Goal: Communication & Community: Ask a question

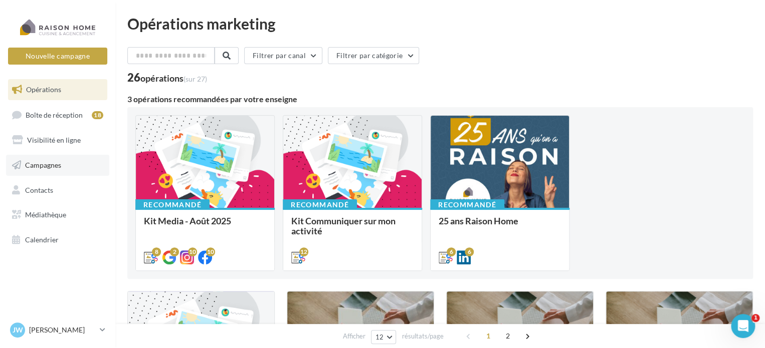
click at [51, 164] on span "Campagnes" at bounding box center [43, 165] width 36 height 9
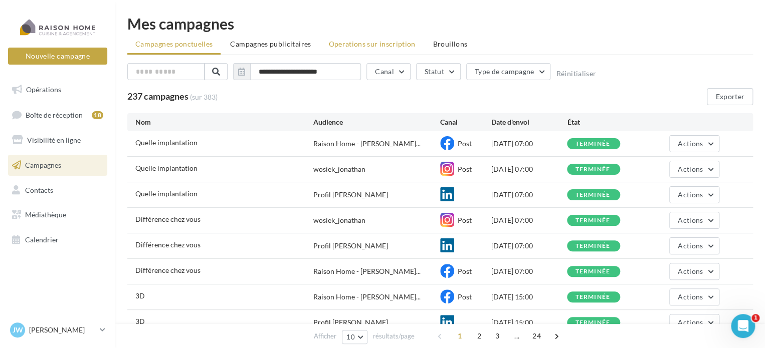
click at [355, 41] on span "Operations sur inscription" at bounding box center [371, 44] width 87 height 9
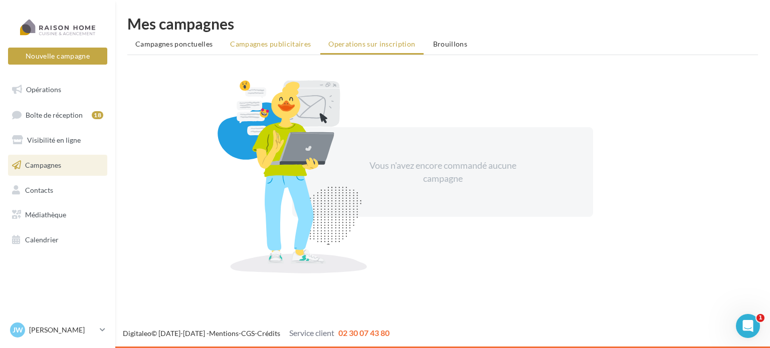
click at [254, 40] on span "Campagnes publicitaires" at bounding box center [270, 44] width 81 height 9
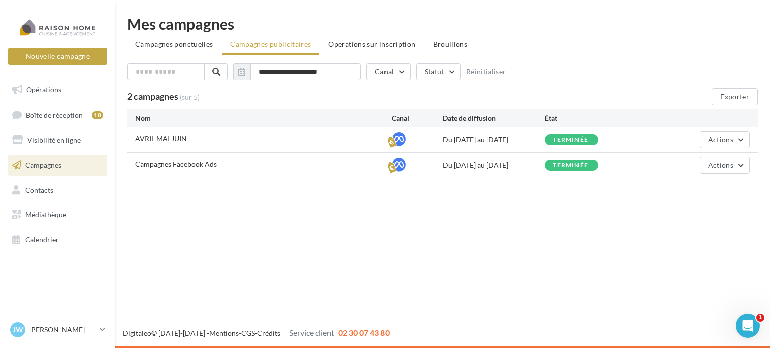
click at [565, 68] on div "**********" at bounding box center [442, 73] width 630 height 21
click at [301, 96] on div "2 campagnes (sur 5)" at bounding box center [362, 97] width 471 height 11
click at [343, 89] on div "2 campagnes (sur 5) Exporter" at bounding box center [446, 96] width 638 height 17
click at [273, 12] on div "**********" at bounding box center [442, 97] width 654 height 194
click at [227, 235] on div "Nouvelle campagne Nouvelle campagne Opérations Boîte de réception 18 Visibilité…" at bounding box center [385, 174] width 770 height 348
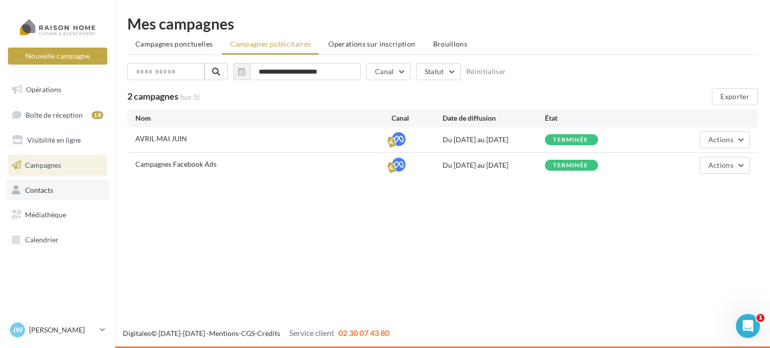
click at [28, 184] on link "Contacts" at bounding box center [57, 190] width 103 height 21
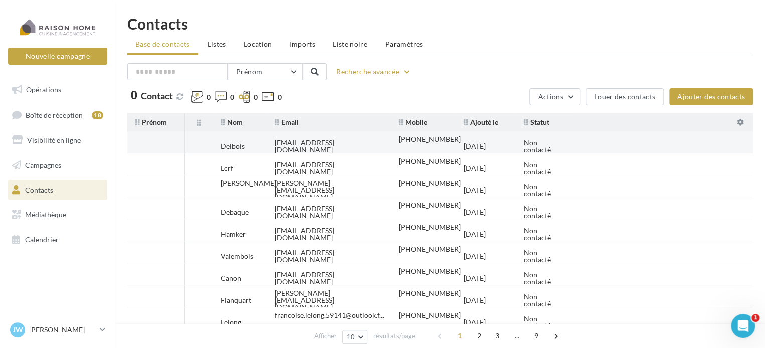
click at [625, 141] on tr "Delbois celinedelbois29@gmail.com +33625876228 11/07/2025 Non contacté" at bounding box center [443, 142] width 633 height 22
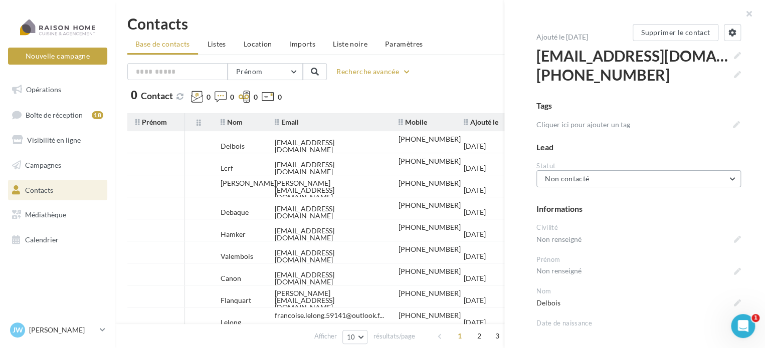
click at [619, 178] on button "Non contacté" at bounding box center [638, 178] width 204 height 17
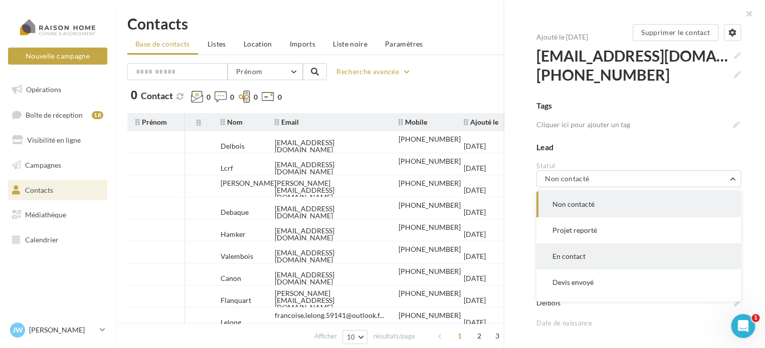
click at [585, 255] on button "En contact" at bounding box center [638, 257] width 204 height 26
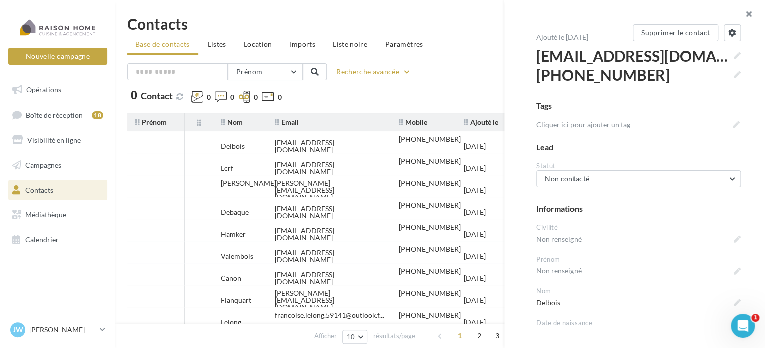
click at [745, 13] on button "button" at bounding box center [744, 15] width 40 height 30
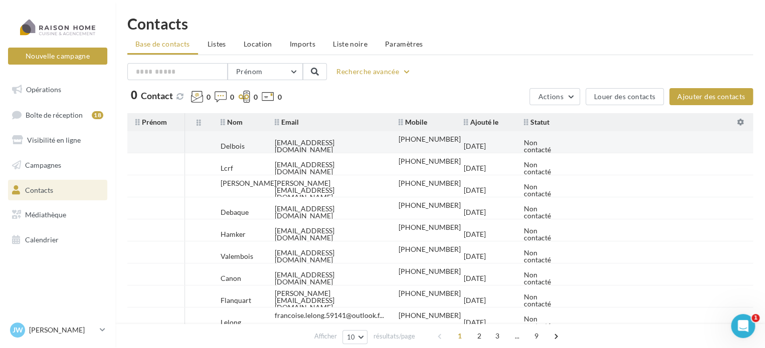
click at [568, 141] on td "Non contacté" at bounding box center [545, 146] width 58 height 22
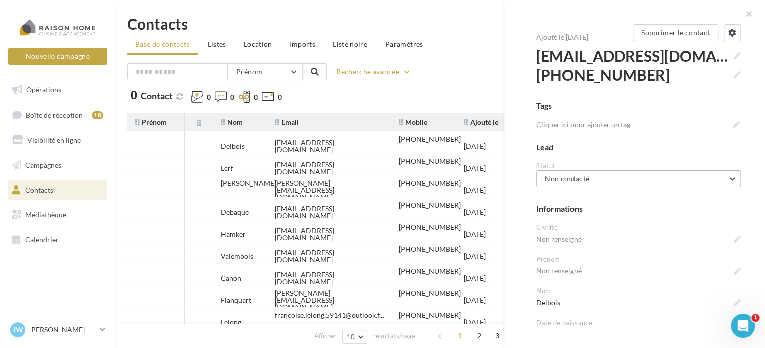
click at [603, 180] on button "Non contacté" at bounding box center [638, 178] width 204 height 17
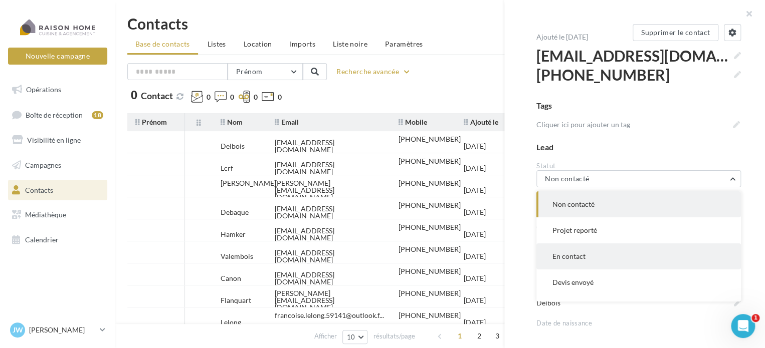
click at [592, 253] on button "En contact" at bounding box center [638, 257] width 204 height 26
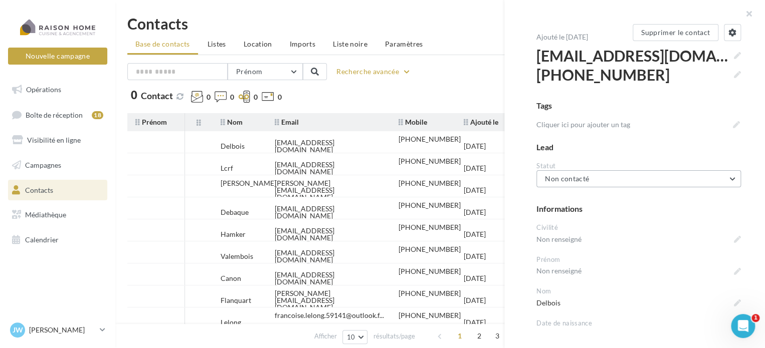
click at [607, 181] on button "Non contacté" at bounding box center [638, 178] width 204 height 17
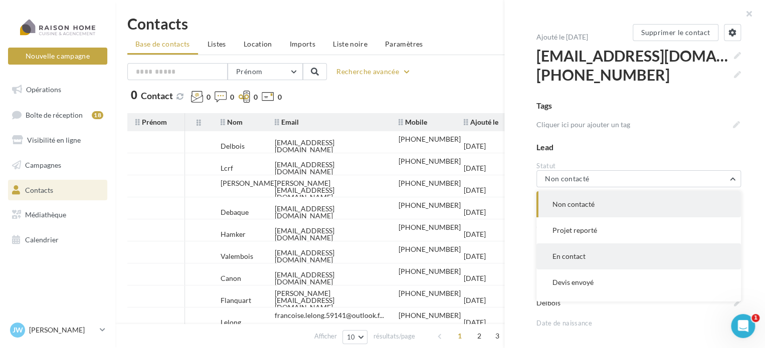
click at [573, 257] on span "En contact" at bounding box center [568, 256] width 33 height 9
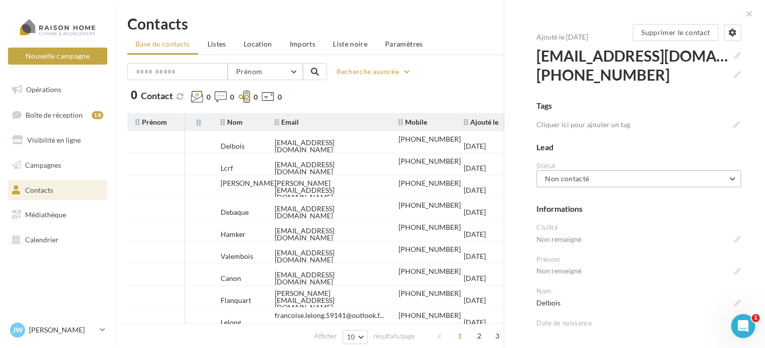
click at [601, 177] on button "Non contacté" at bounding box center [638, 178] width 204 height 17
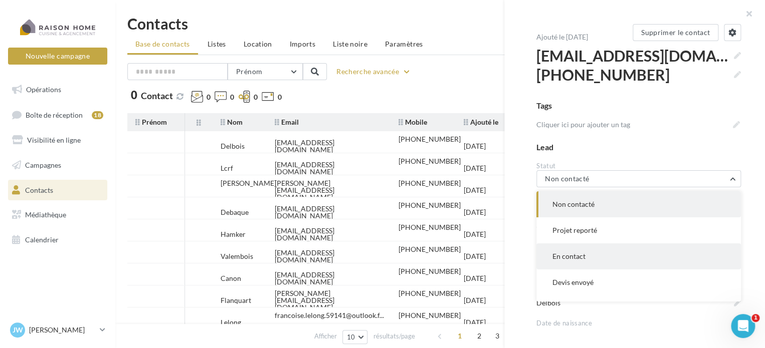
click at [572, 256] on span "En contact" at bounding box center [568, 256] width 33 height 9
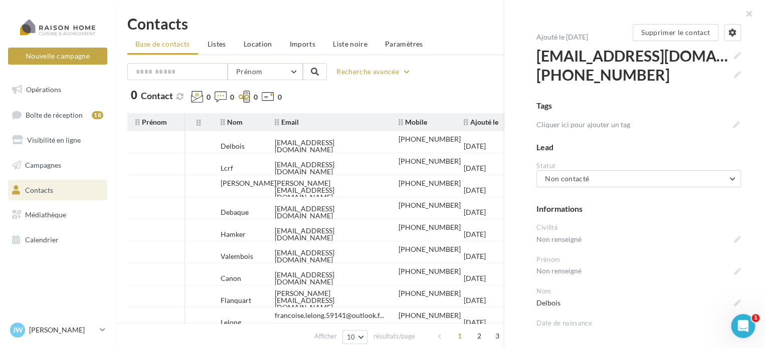
click at [582, 168] on div "Statut" at bounding box center [638, 166] width 204 height 10
click at [581, 177] on span "Non contacté" at bounding box center [567, 178] width 44 height 9
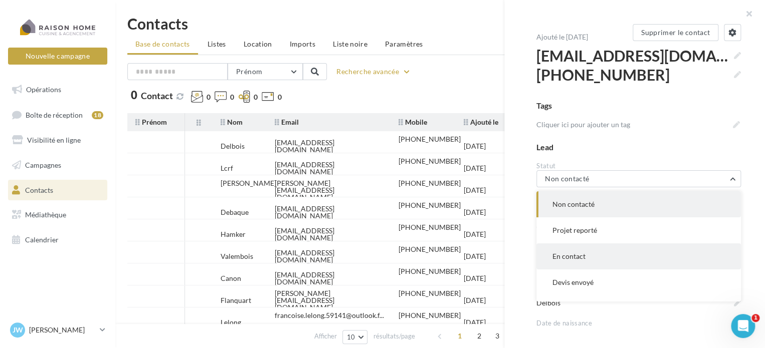
click at [563, 252] on button "En contact" at bounding box center [638, 257] width 204 height 26
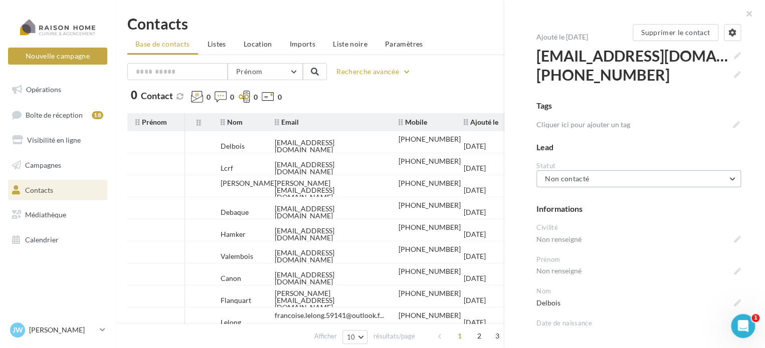
click at [614, 179] on button "Non contacté" at bounding box center [638, 178] width 204 height 17
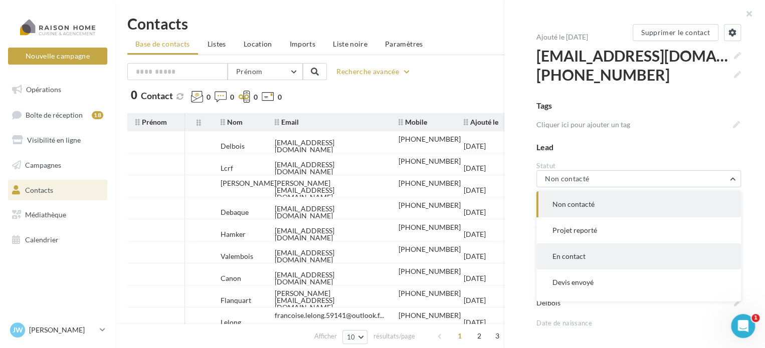
click at [571, 258] on span "En contact" at bounding box center [568, 256] width 33 height 9
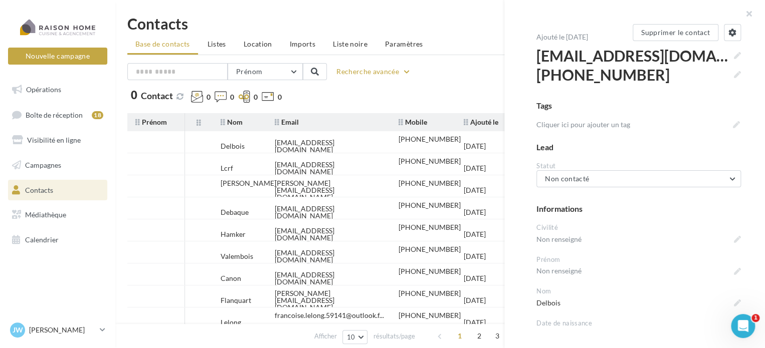
click at [422, 85] on div "Prénom Prénom Nom Email Mobile Téléphone Fixe Recherche avancée 0 Contact 0 0 0…" at bounding box center [439, 84] width 625 height 42
click at [591, 180] on button "Non contacté" at bounding box center [638, 178] width 204 height 17
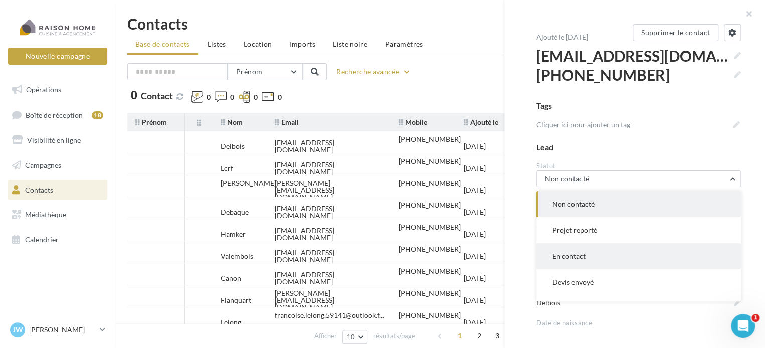
click at [587, 260] on button "En contact" at bounding box center [638, 257] width 204 height 26
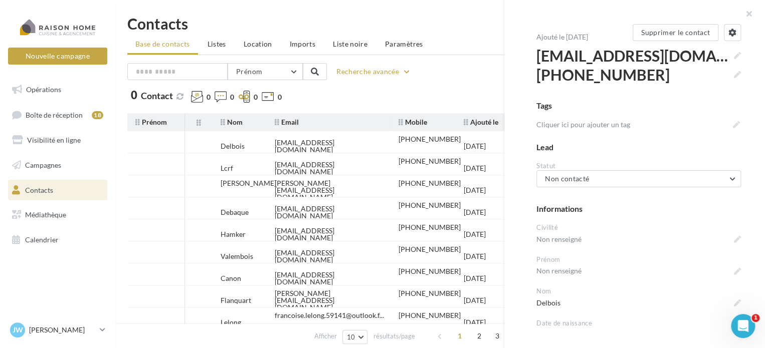
click at [459, 82] on div "Prénom Prénom Nom Email Mobile Téléphone Fixe Recherche avancée 0 Contact 0 0 0…" at bounding box center [439, 84] width 625 height 42
click at [748, 14] on button "button" at bounding box center [744, 15] width 40 height 30
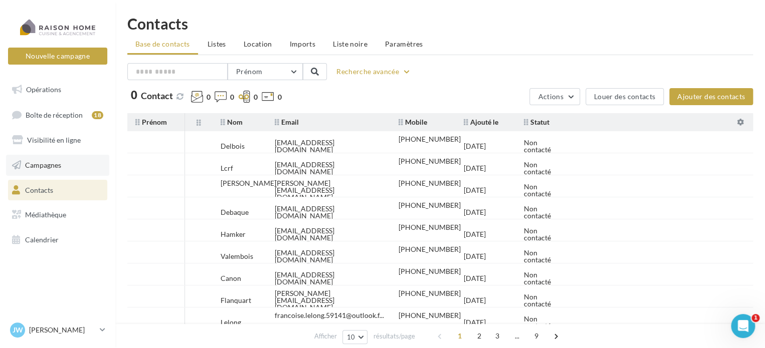
click at [40, 163] on span "Campagnes" at bounding box center [43, 165] width 36 height 9
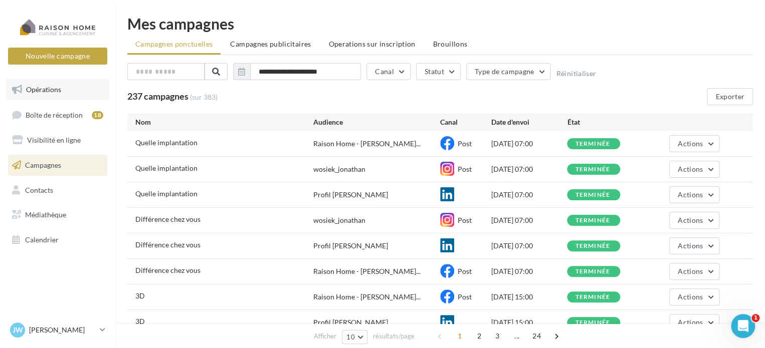
click at [56, 90] on span "Opérations" at bounding box center [43, 89] width 35 height 9
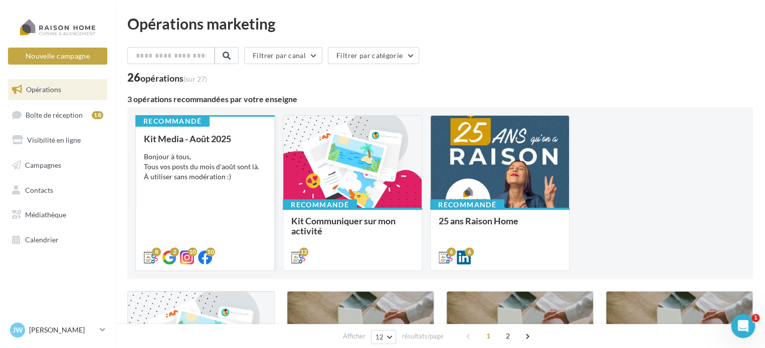
click at [215, 165] on div "Bonjour à tous, Tous vos posts du mois d'août sont là. À utiliser sans modérati…" at bounding box center [205, 167] width 122 height 30
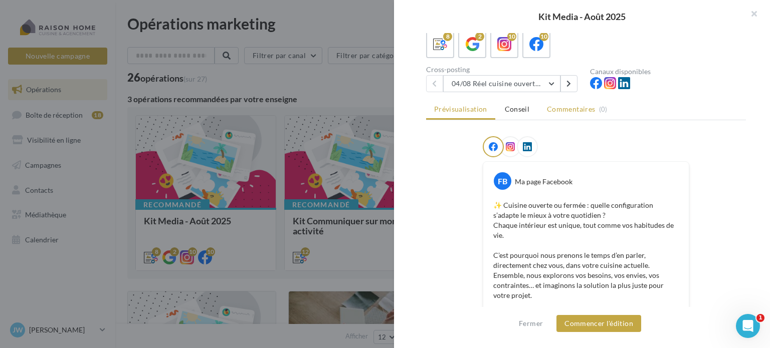
scroll to position [50, 0]
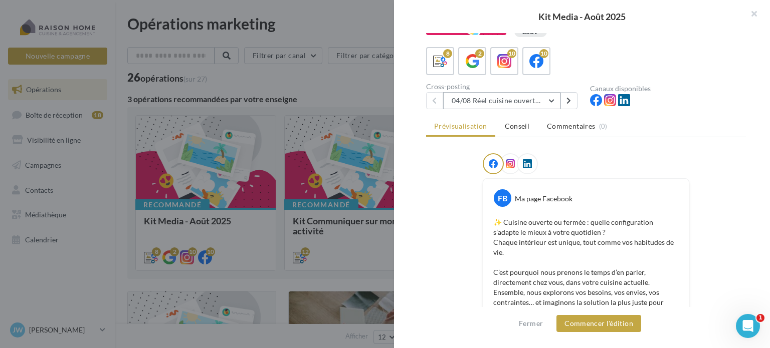
click at [513, 98] on button "04/08 Réel cuisine ouverte ou fermée" at bounding box center [501, 100] width 117 height 17
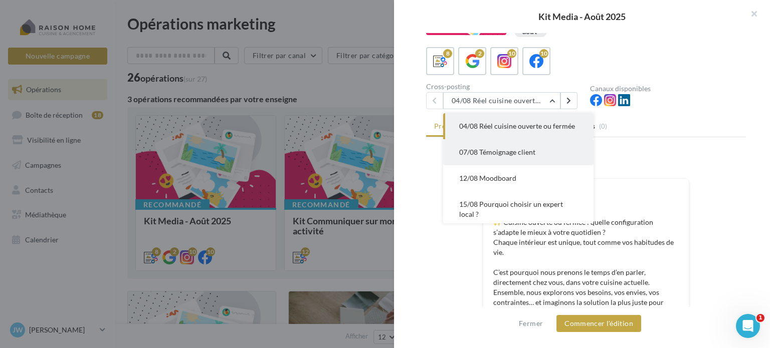
click at [463, 156] on span "07/08 Témoignage client" at bounding box center [497, 152] width 76 height 9
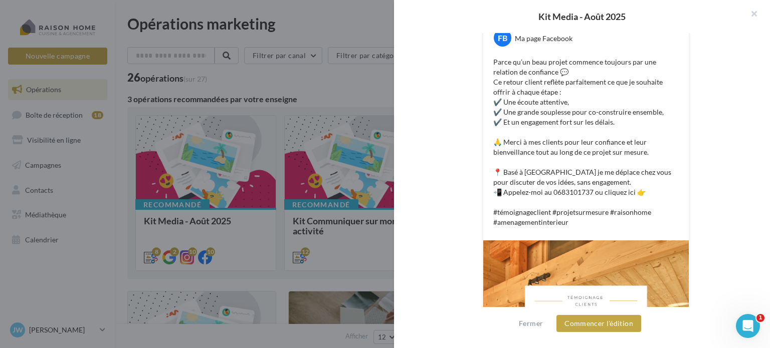
scroll to position [2, 0]
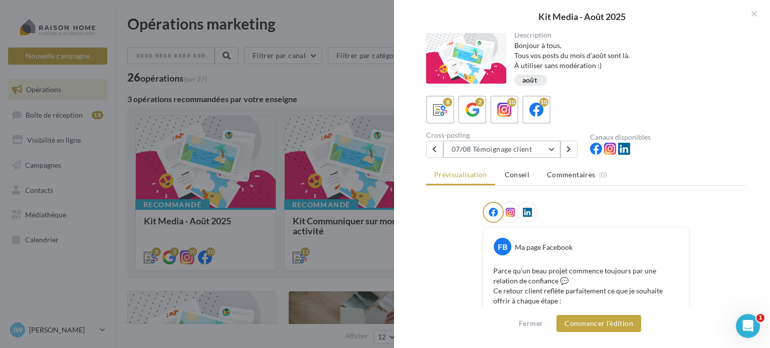
click at [504, 145] on button "07/08 Témoignage client" at bounding box center [501, 149] width 117 height 17
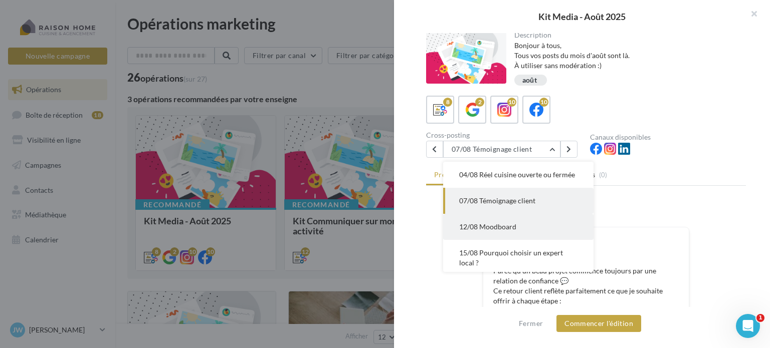
click at [480, 231] on span "12/08 Moodboard" at bounding box center [487, 226] width 57 height 9
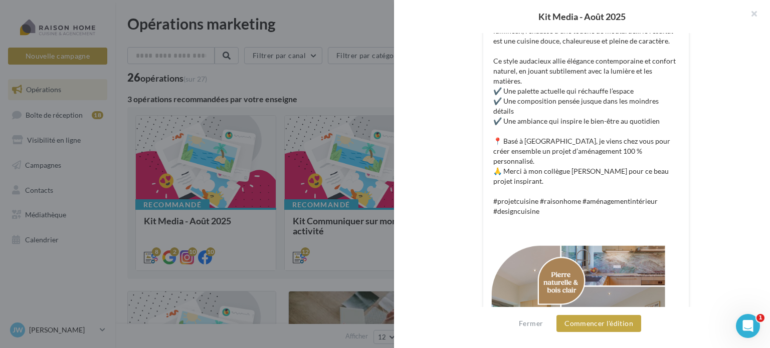
scroll to position [1, 0]
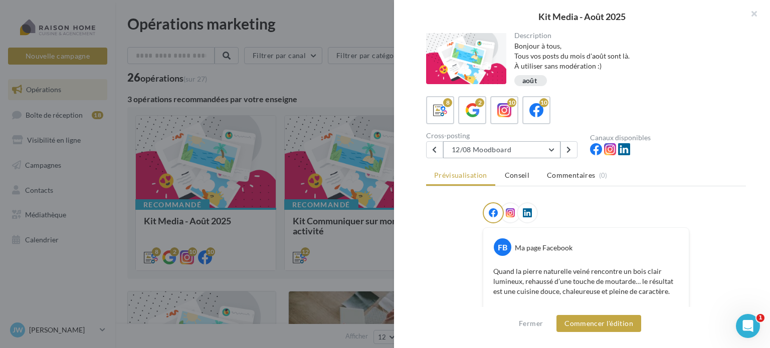
click at [493, 144] on button "12/08 Moodboard" at bounding box center [501, 149] width 117 height 17
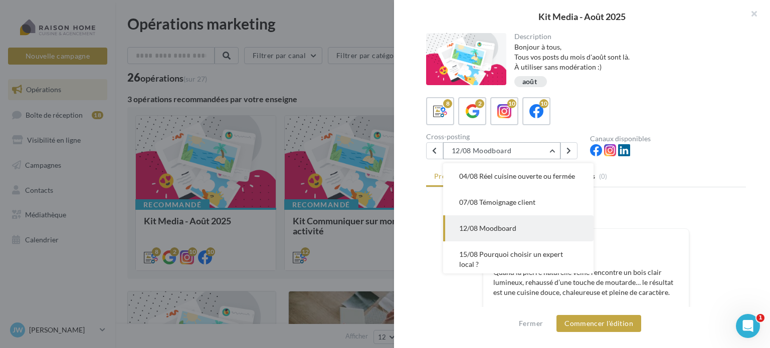
scroll to position [26, 0]
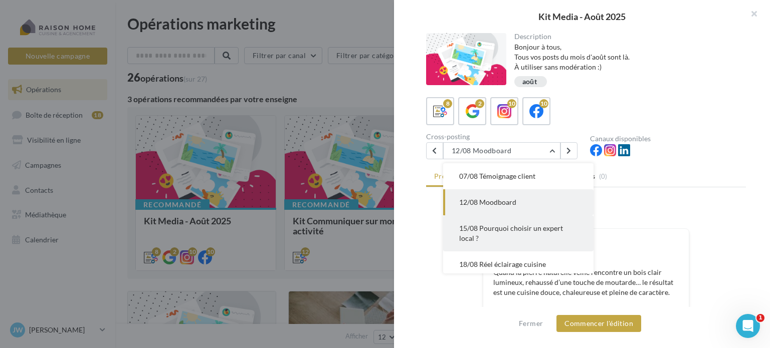
click at [475, 242] on span "15/08 Pourquoi choisir un expert local ?" at bounding box center [511, 233] width 104 height 19
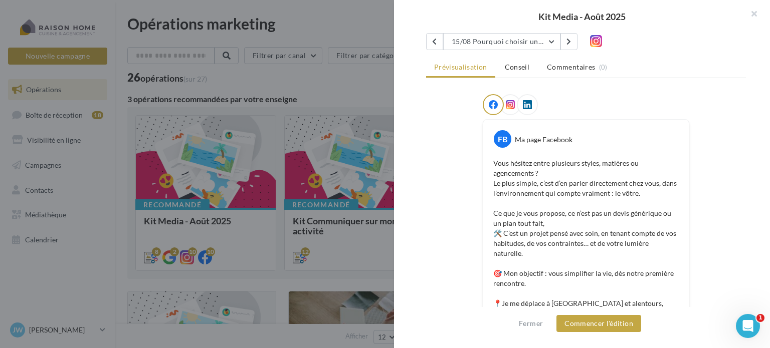
scroll to position [0, 0]
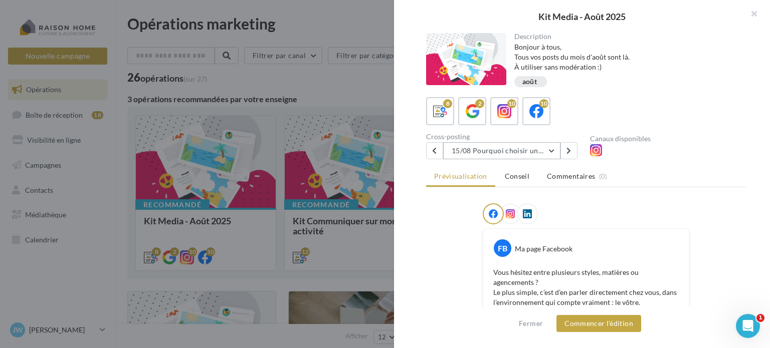
click at [478, 152] on button "15/08 Pourquoi choisir un expert local ?" at bounding box center [501, 150] width 117 height 17
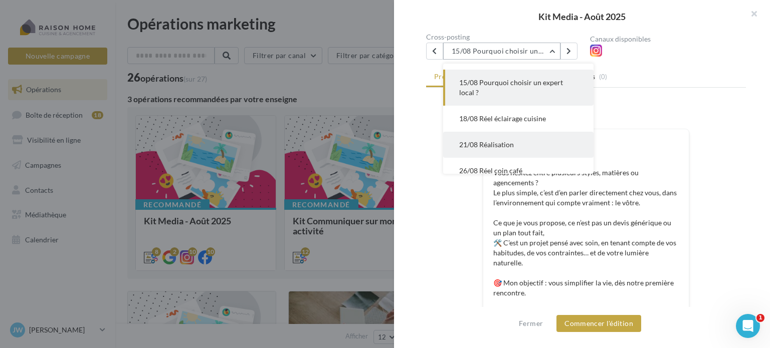
scroll to position [100, 0]
click at [525, 144] on button "21/08 Réalisation" at bounding box center [518, 144] width 150 height 26
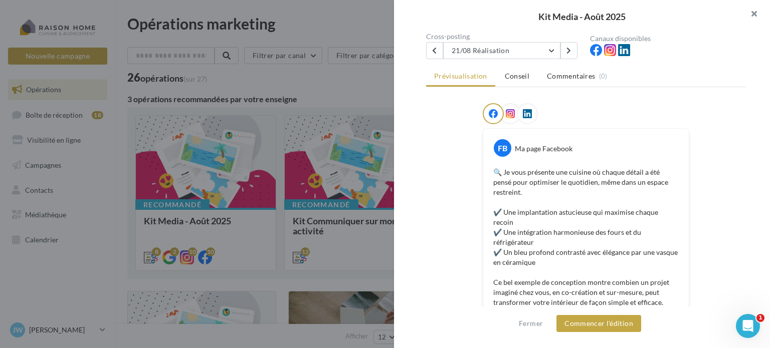
click at [749, 11] on button "button" at bounding box center [750, 15] width 40 height 30
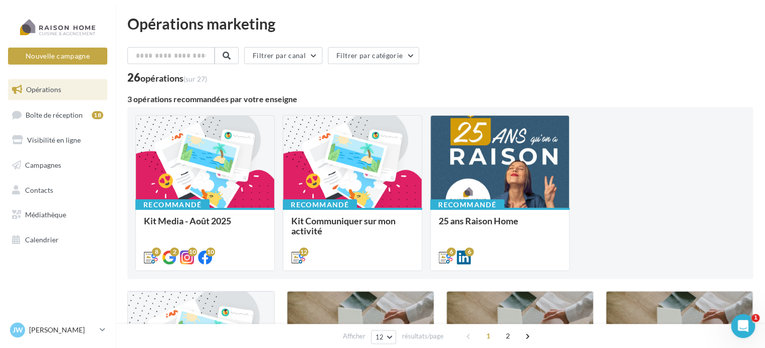
click at [579, 60] on div "Filtrer par canal Filtrer par catégorie" at bounding box center [439, 57] width 625 height 21
click at [601, 77] on div "26 opérations (sur 27)" at bounding box center [439, 78] width 625 height 13
click at [505, 61] on div "Filtrer par canal Filtrer par catégorie" at bounding box center [439, 57] width 625 height 21
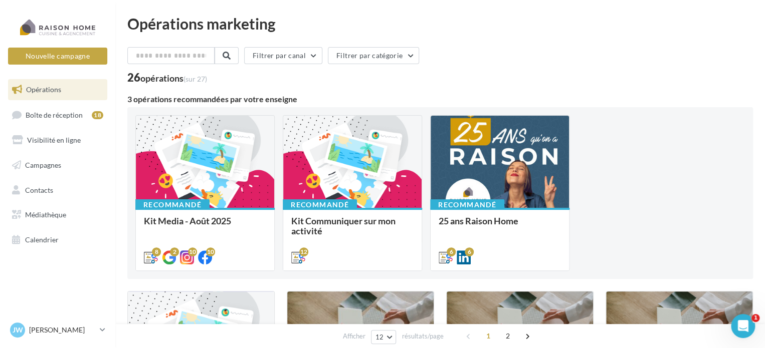
click at [537, 53] on div "Filtrer par canal Filtrer par catégorie" at bounding box center [439, 57] width 625 height 21
click at [585, 85] on div "26 opérations (sur 27)" at bounding box center [439, 78] width 625 height 13
click at [493, 48] on div "Filtrer par canal Filtrer par catégorie" at bounding box center [439, 57] width 625 height 21
click at [530, 70] on div "Filtrer par canal Filtrer par catégorie 26 opérations (sur 27)" at bounding box center [439, 65] width 625 height 36
click at [528, 62] on div "Filtrer par canal Filtrer par catégorie" at bounding box center [439, 57] width 625 height 21
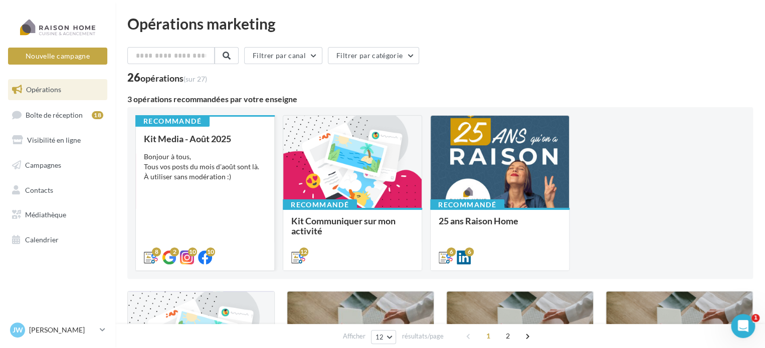
click at [192, 188] on div "Kit Media - Août 2025 Bonjour à tous, Tous vos posts du mois d'août sont là. À …" at bounding box center [205, 198] width 122 height 128
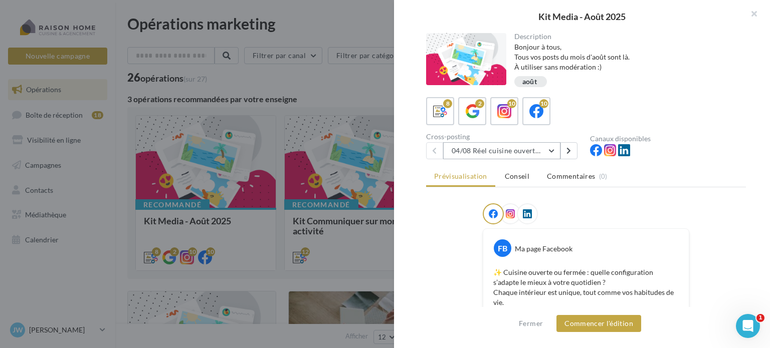
click at [530, 153] on button "04/08 Réel cuisine ouverte ou fermée" at bounding box center [501, 150] width 117 height 17
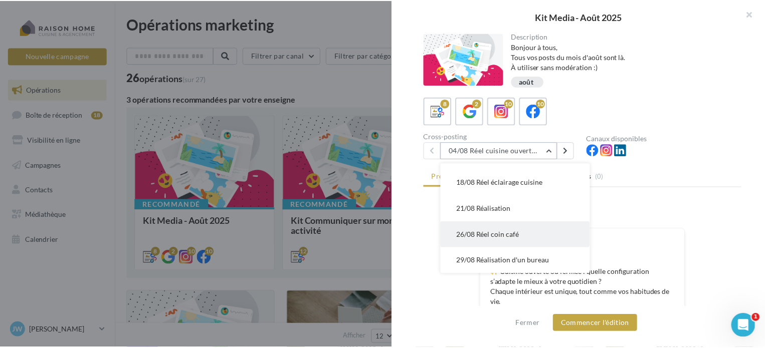
scroll to position [68, 0]
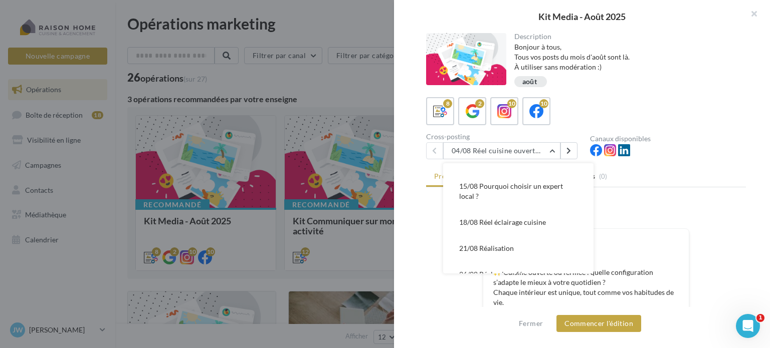
click at [677, 167] on ul "Prévisualisation Conseil Commentaires (0)" at bounding box center [586, 177] width 320 height 20
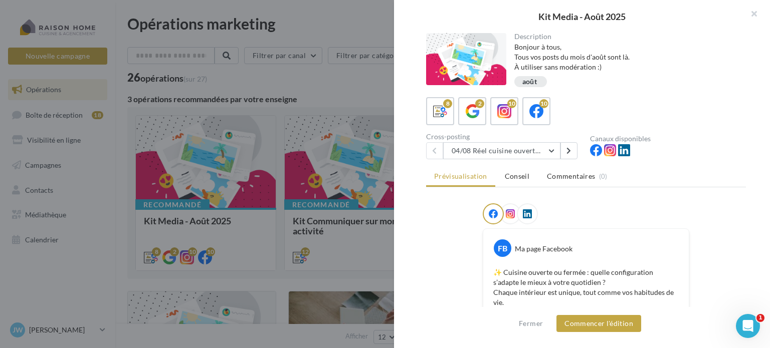
click at [649, 75] on div "Description Bonjour à tous, Tous vos posts du mois d'août sont là. À utiliser s…" at bounding box center [626, 61] width 240 height 56
click at [754, 16] on button "button" at bounding box center [750, 15] width 40 height 30
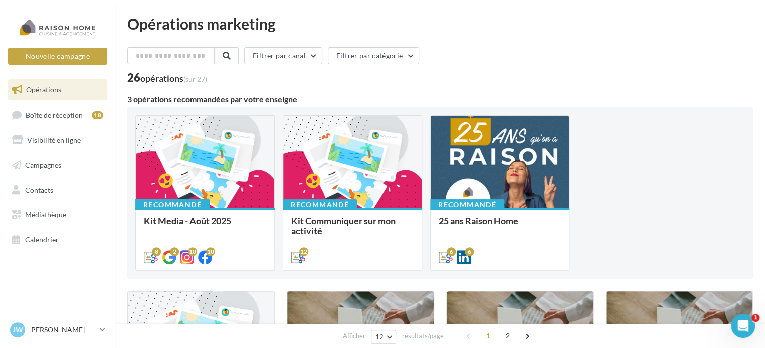
click at [571, 28] on div "Opérations marketing" at bounding box center [439, 23] width 625 height 15
click at [524, 66] on div "Filtrer par canal Filtrer par catégorie" at bounding box center [439, 57] width 625 height 21
click at [500, 57] on div "Filtrer par canal Filtrer par catégorie" at bounding box center [439, 57] width 625 height 21
click at [746, 330] on icon "Ouvrir le Messenger Intercom" at bounding box center [743, 326] width 17 height 17
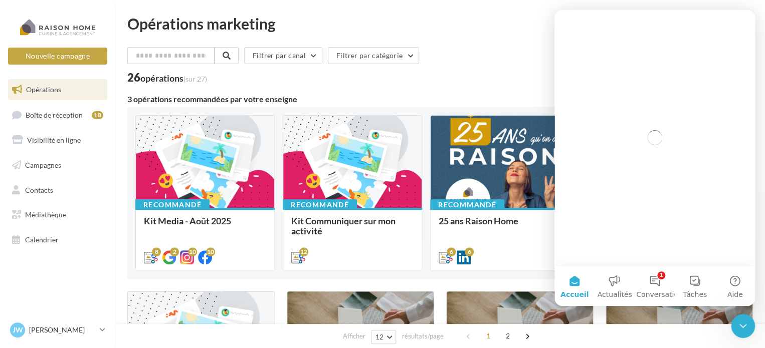
scroll to position [0, 0]
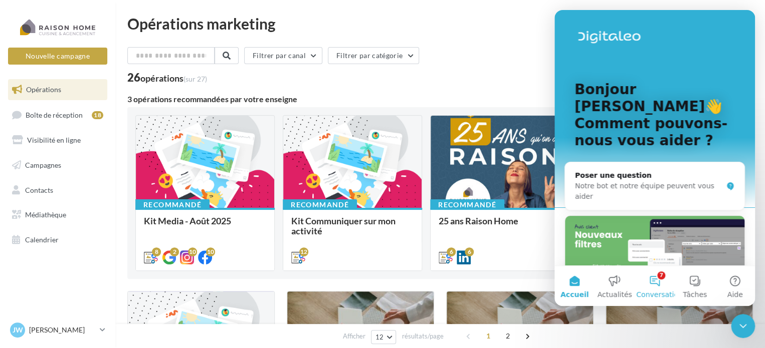
click at [653, 280] on button "7 Conversations" at bounding box center [654, 286] width 40 height 40
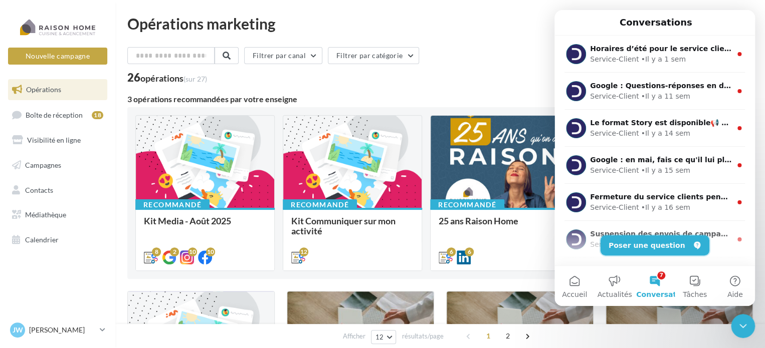
click at [666, 248] on button "Poser une question" at bounding box center [654, 245] width 109 height 20
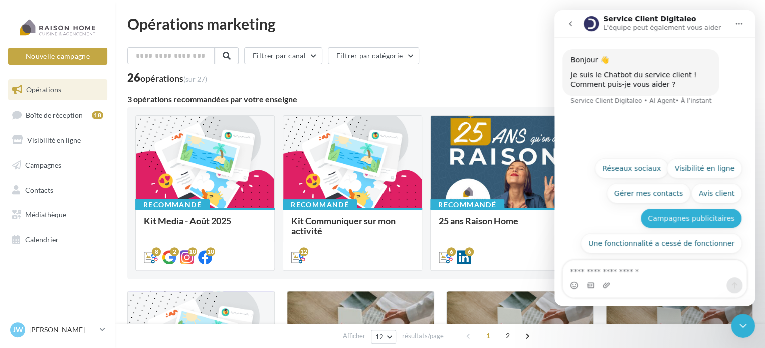
click at [682, 222] on button "Campagnes publicitaires" at bounding box center [691, 218] width 102 height 20
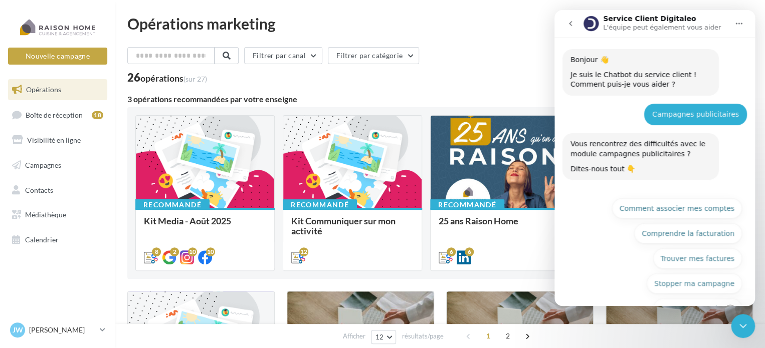
scroll to position [29, 0]
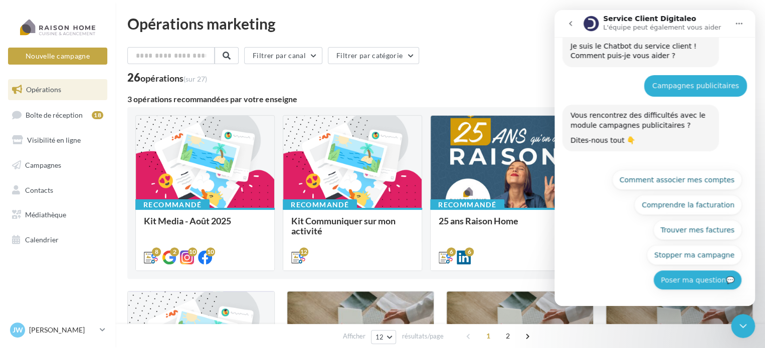
click at [676, 282] on button "Poser ma question💬" at bounding box center [697, 280] width 89 height 20
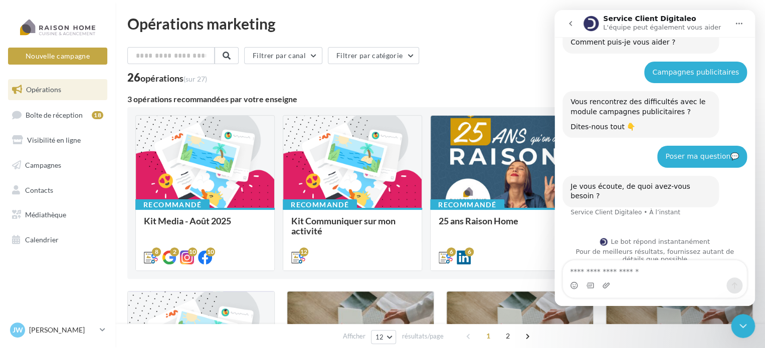
scroll to position [45, 0]
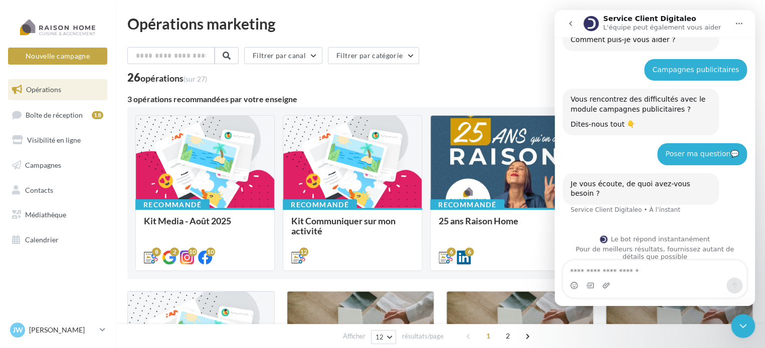
click at [642, 270] on textarea "Envoyer un message..." at bounding box center [654, 269] width 183 height 17
type textarea "**********"
click at [37, 161] on span "Campagnes" at bounding box center [43, 165] width 36 height 9
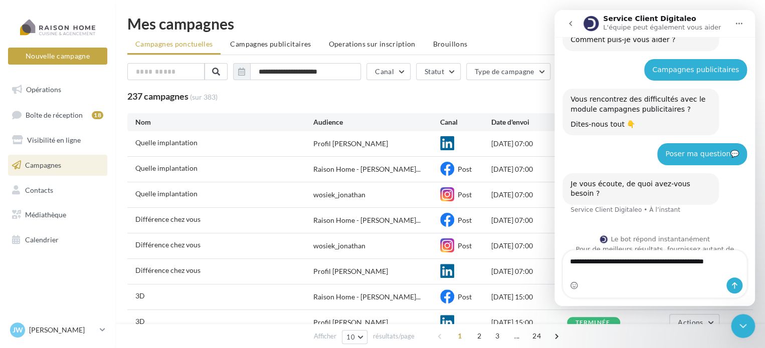
scroll to position [55, 0]
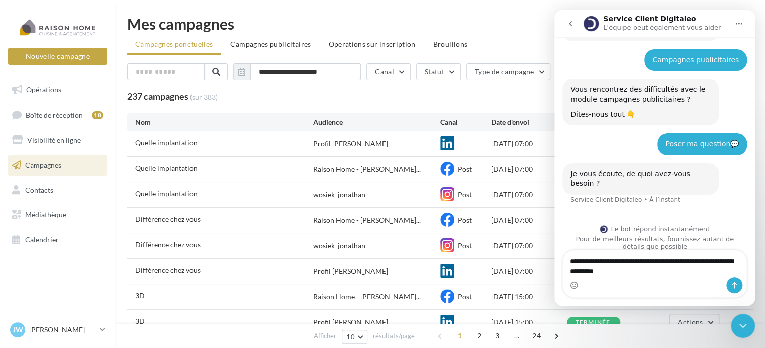
type textarea "**********"
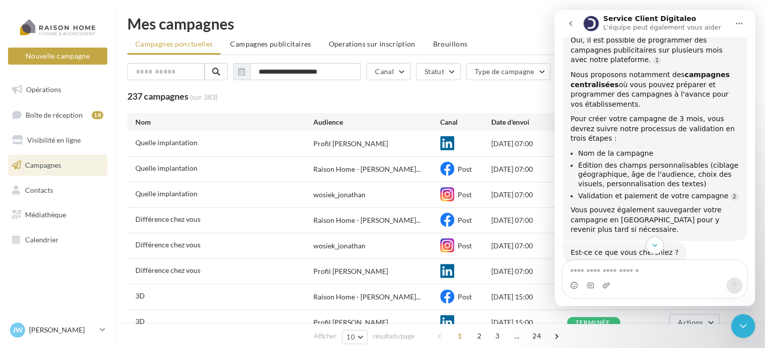
scroll to position [272, 0]
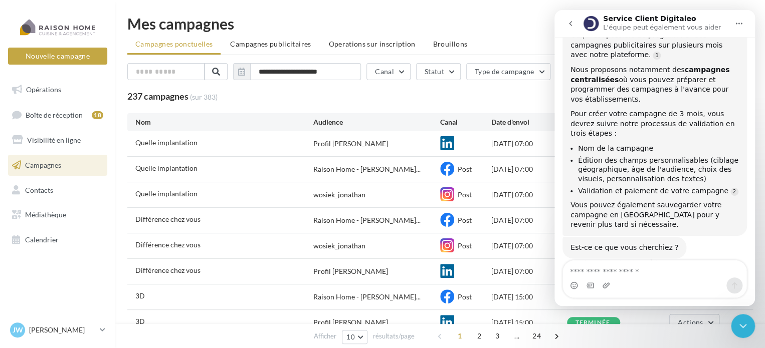
click at [580, 273] on textarea "Envoyer un message..." at bounding box center [654, 269] width 183 height 17
type textarea "**********"
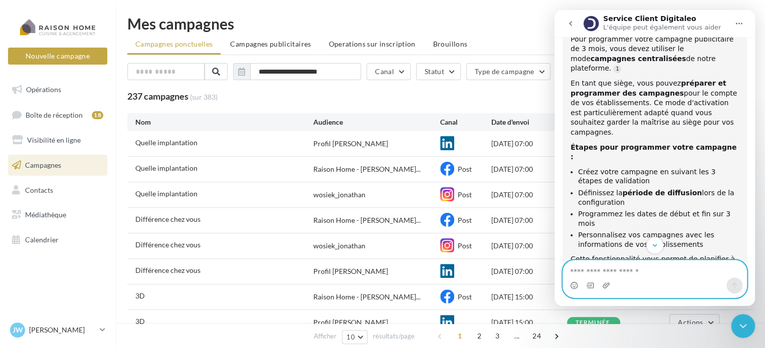
scroll to position [565, 0]
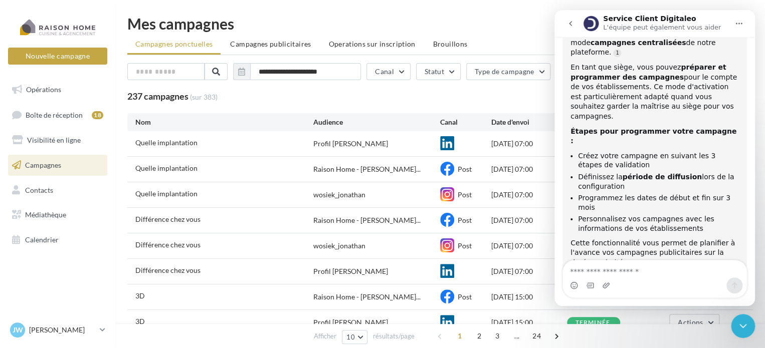
click at [745, 24] on button "Accueil" at bounding box center [738, 23] width 19 height 19
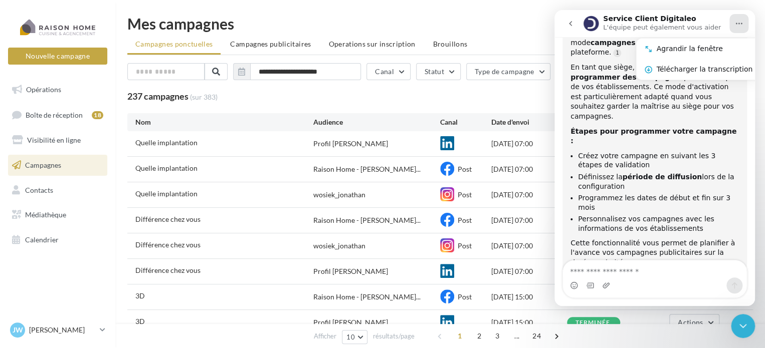
click at [734, 24] on button "Accueil" at bounding box center [738, 23] width 19 height 19
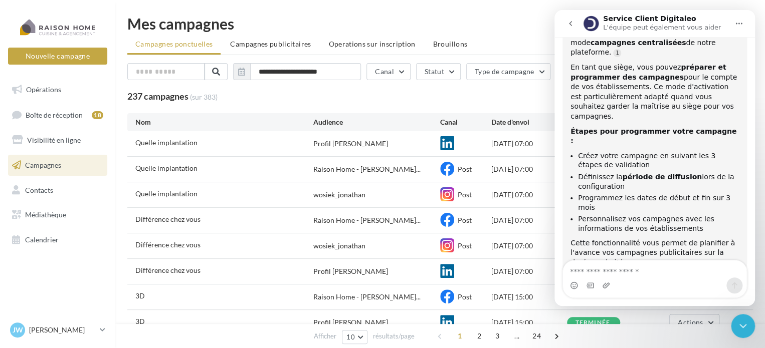
click at [568, 22] on icon "go back" at bounding box center [570, 24] width 8 height 8
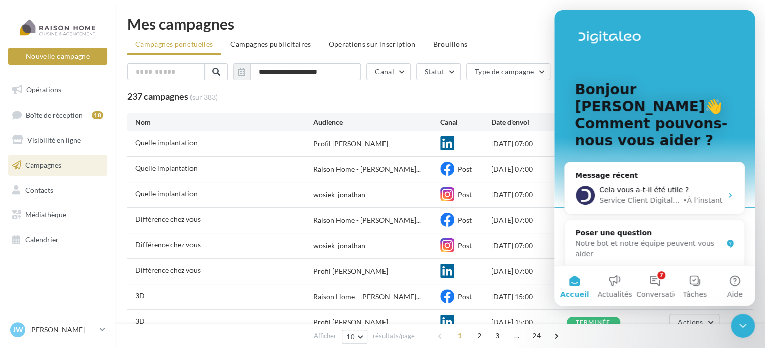
scroll to position [0, 0]
click at [745, 327] on icon "Fermer le Messenger Intercom" at bounding box center [743, 326] width 12 height 12
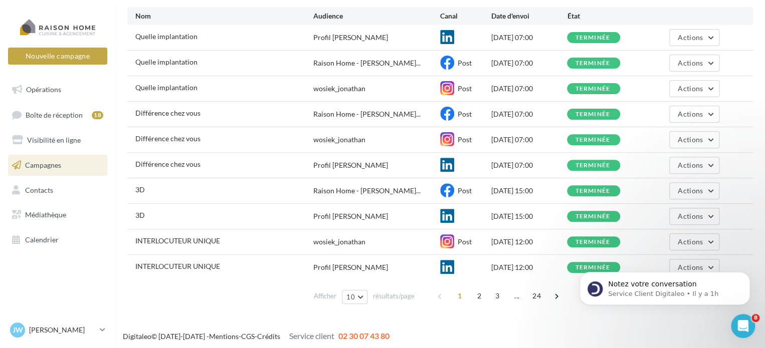
scroll to position [108, 0]
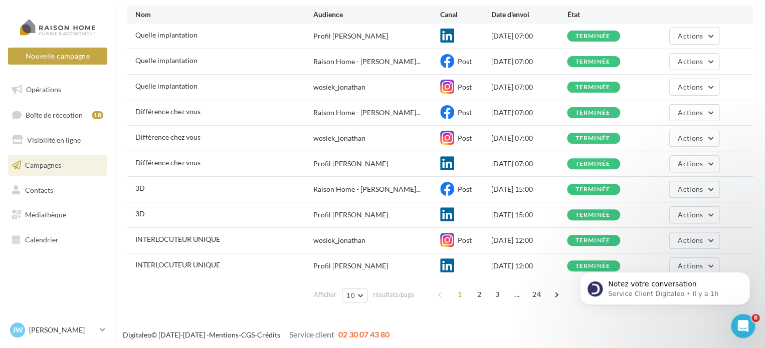
click at [421, 335] on div "Digitaleo © [DATE]-[DATE] - Mentions - CGS - Crédits Service client 02 30 07 43…" at bounding box center [439, 335] width 649 height 12
